Goal: Task Accomplishment & Management: Manage account settings

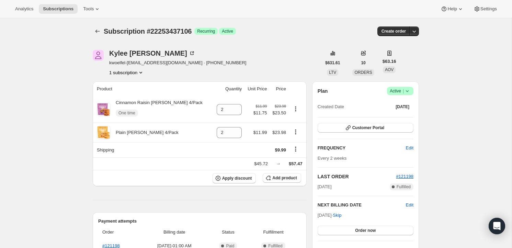
scroll to position [51, 0]
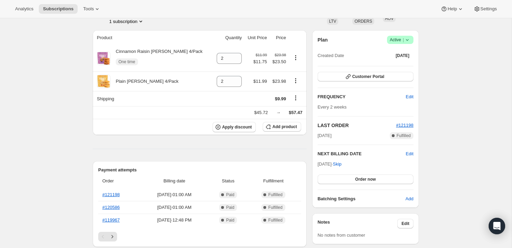
click at [411, 38] on span "Success Active |" at bounding box center [400, 40] width 26 height 8
click at [295, 58] on icon "Product actions" at bounding box center [295, 57] width 1 height 1
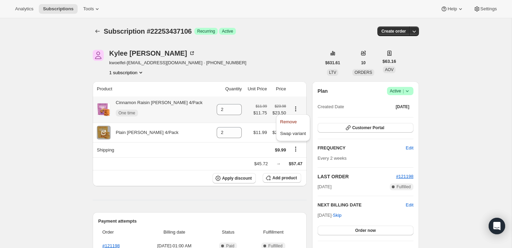
click at [299, 124] on span "Remove" at bounding box center [293, 121] width 26 height 7
type input "0"
click at [283, 178] on span "Add product" at bounding box center [284, 177] width 24 height 5
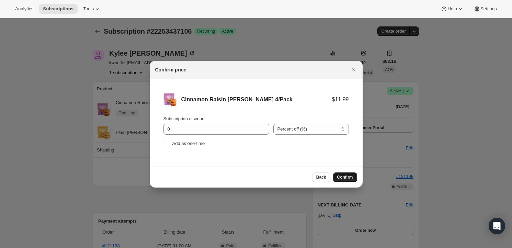
click at [349, 178] on span "Confirm" at bounding box center [345, 176] width 16 height 5
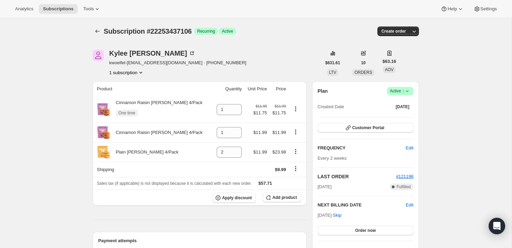
click at [142, 72] on icon "Product actions" at bounding box center [140, 73] width 3 height 2
click at [170, 72] on div "1 subscription" at bounding box center [177, 72] width 137 height 7
click at [293, 133] on icon "Product actions" at bounding box center [295, 131] width 7 height 7
click at [289, 143] on span "Remove" at bounding box center [288, 145] width 16 height 5
type input "0"
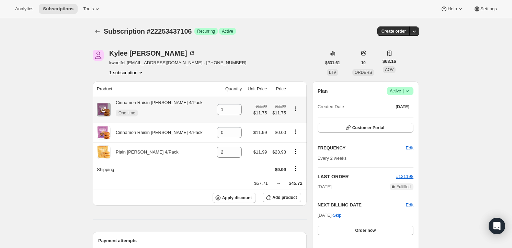
click at [132, 115] on span "One time" at bounding box center [126, 112] width 17 height 5
click at [295, 111] on icon "Product actions" at bounding box center [295, 110] width 1 height 1
click at [289, 120] on span "Remove" at bounding box center [288, 121] width 16 height 5
type input "0"
click at [279, 197] on span "Add product" at bounding box center [284, 197] width 24 height 5
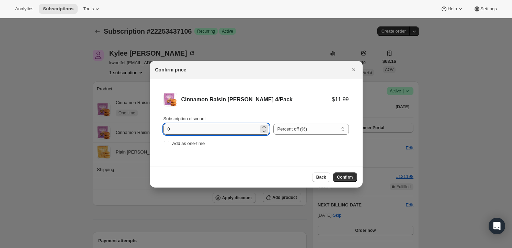
click at [251, 128] on input "0" at bounding box center [210, 129] width 95 height 11
click at [347, 173] on button "Confirm" at bounding box center [345, 177] width 24 height 10
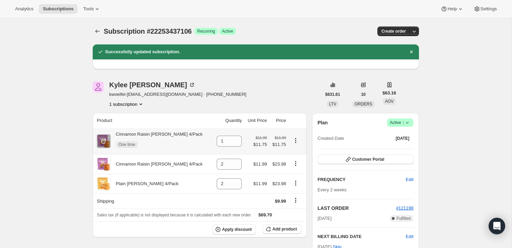
click at [294, 140] on icon "Product actions" at bounding box center [295, 140] width 7 height 7
click at [295, 140] on icon "Product actions" at bounding box center [295, 140] width 7 height 7
click at [290, 157] on button "Remove" at bounding box center [293, 153] width 30 height 11
type input "0"
